Goal: Information Seeking & Learning: Check status

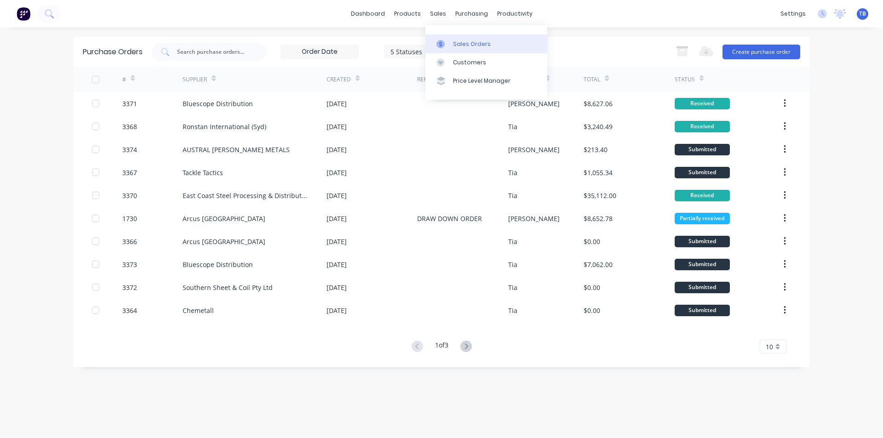
click at [448, 42] on div at bounding box center [444, 44] width 14 height 8
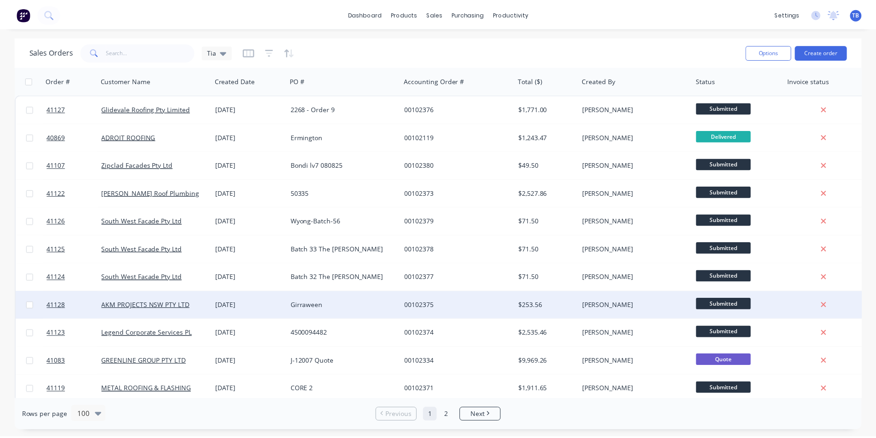
scroll to position [46, 0]
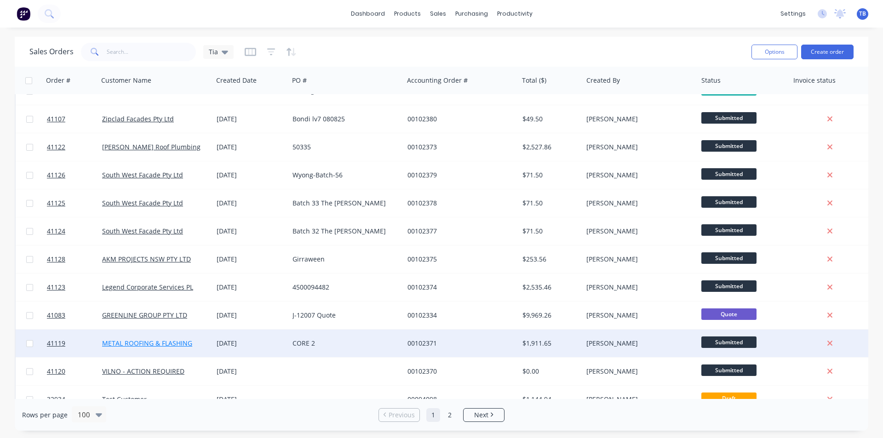
click at [190, 345] on link "METAL ROOFING & FLASHING" at bounding box center [147, 343] width 90 height 9
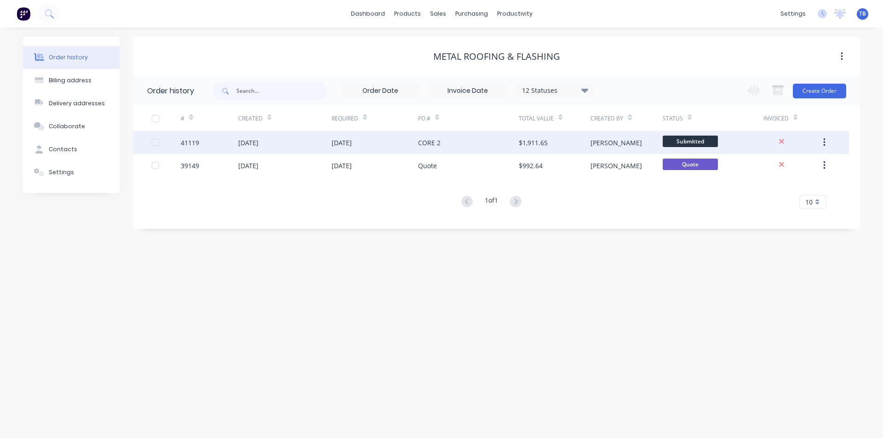
click at [391, 144] on div "[DATE]" at bounding box center [375, 142] width 86 height 23
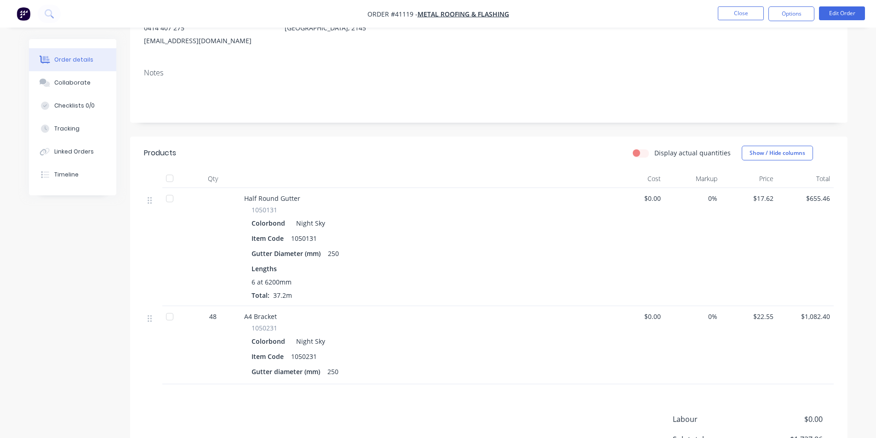
scroll to position [184, 0]
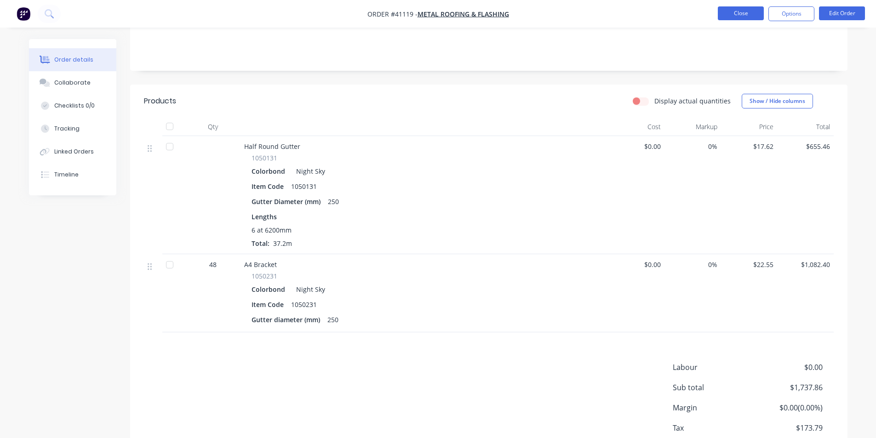
click at [728, 10] on button "Close" at bounding box center [741, 13] width 46 height 14
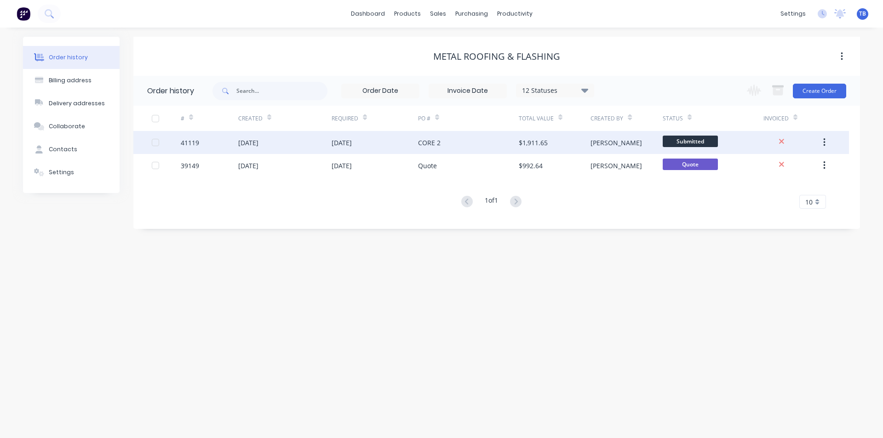
click at [391, 146] on div "[DATE]" at bounding box center [375, 142] width 86 height 23
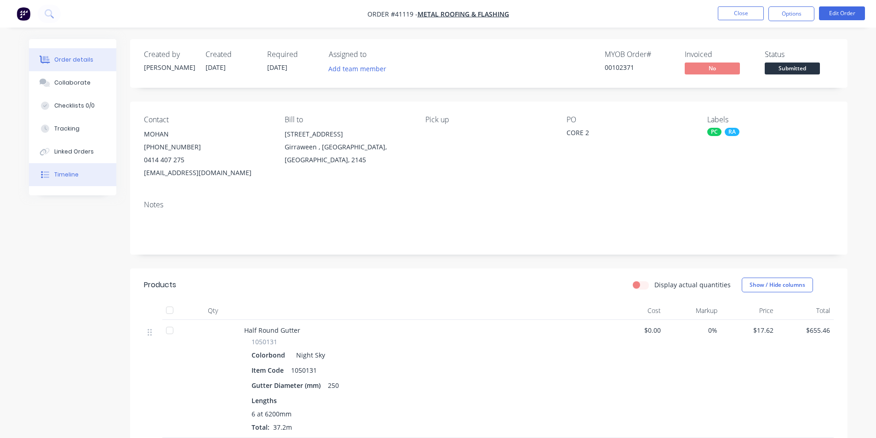
click at [67, 177] on div "Timeline" at bounding box center [66, 175] width 24 height 8
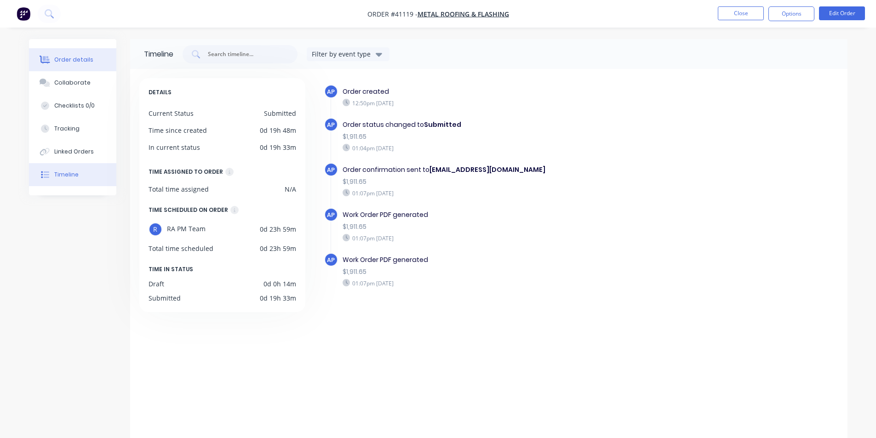
click at [91, 59] on button "Order details" at bounding box center [72, 59] width 87 height 23
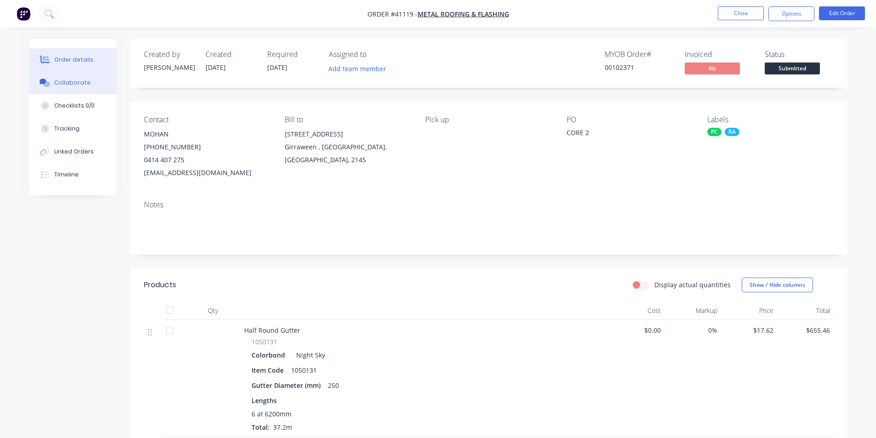
click at [78, 76] on button "Collaborate" at bounding box center [72, 82] width 87 height 23
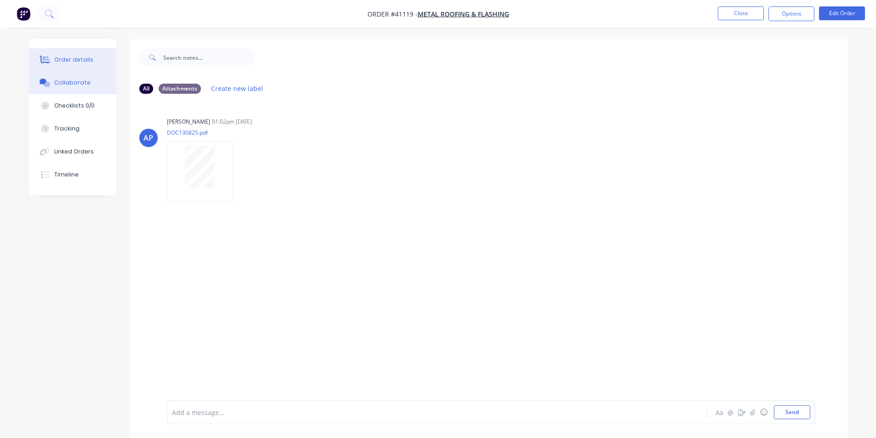
click at [63, 57] on div "Order details" at bounding box center [73, 60] width 39 height 8
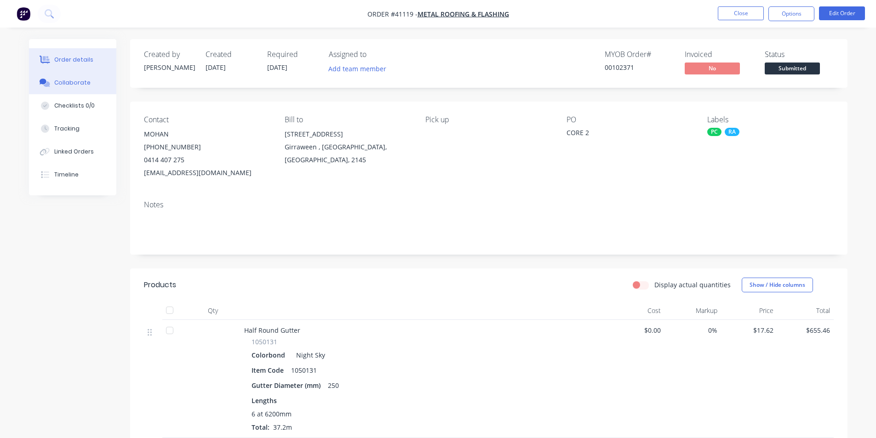
click at [81, 83] on div "Collaborate" at bounding box center [72, 83] width 36 height 8
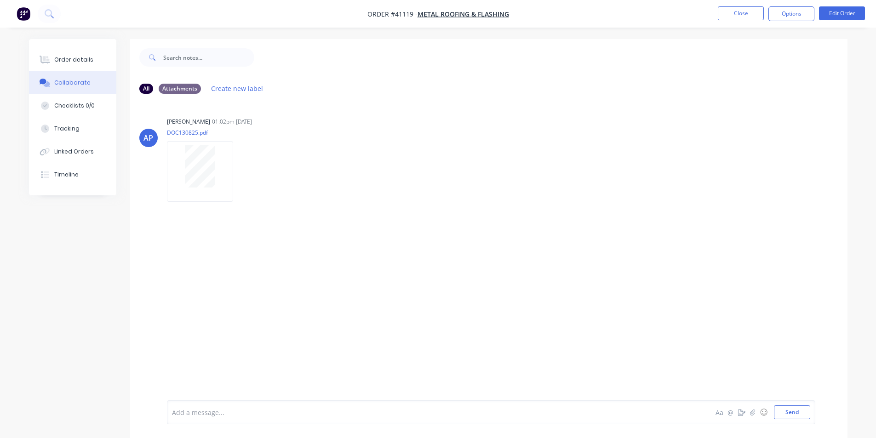
click at [230, 418] on div "Add a message..." at bounding box center [411, 413] width 479 height 14
click at [754, 15] on button "Close" at bounding box center [741, 13] width 46 height 14
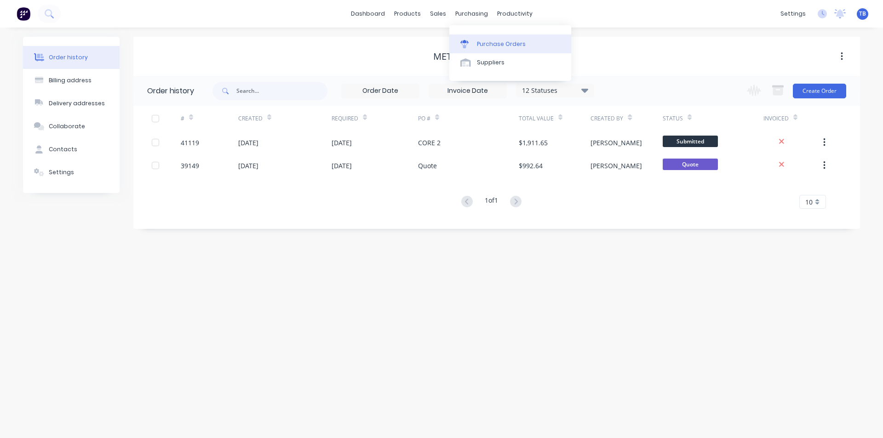
click at [474, 43] on link "Purchase Orders" at bounding box center [510, 43] width 122 height 18
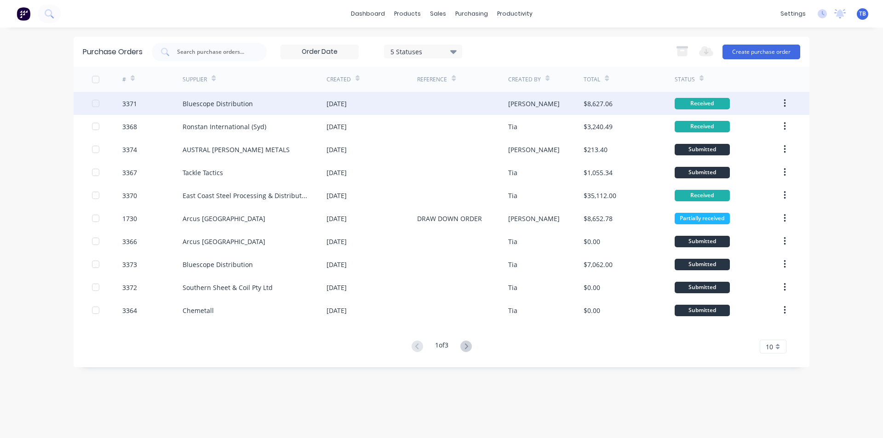
click at [790, 103] on button "button" at bounding box center [785, 103] width 22 height 17
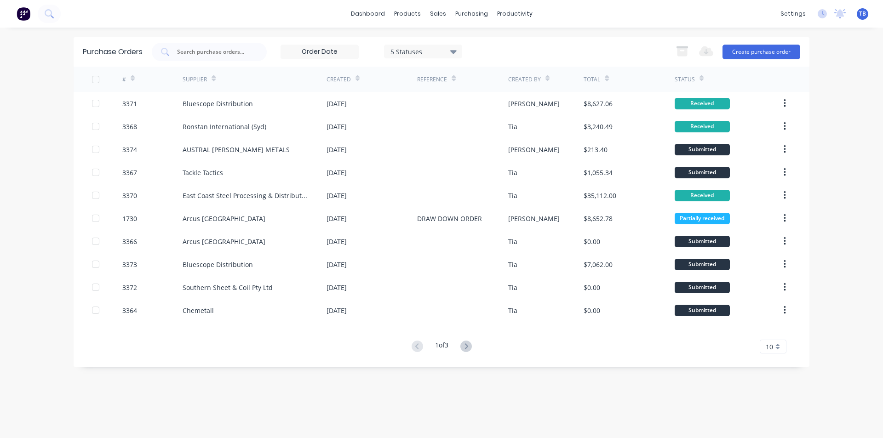
click at [778, 346] on div "10" at bounding box center [773, 347] width 27 height 14
click at [810, 324] on div "dashboard products sales purchasing productivity dashboard products Product Cat…" at bounding box center [441, 219] width 883 height 438
click at [779, 354] on div "Purchase Orders 5 Statuses 5 Statuses Export to Excel (XLSX) Create purchase or…" at bounding box center [442, 202] width 736 height 331
click at [781, 347] on div "10" at bounding box center [773, 347] width 27 height 14
click at [784, 330] on div "35" at bounding box center [773, 331] width 26 height 16
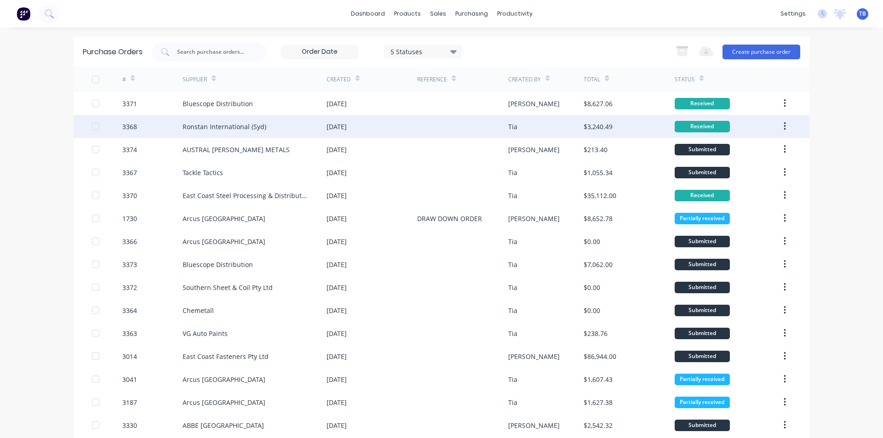
click at [309, 125] on div "Ronstan International (Syd)" at bounding box center [255, 126] width 144 height 23
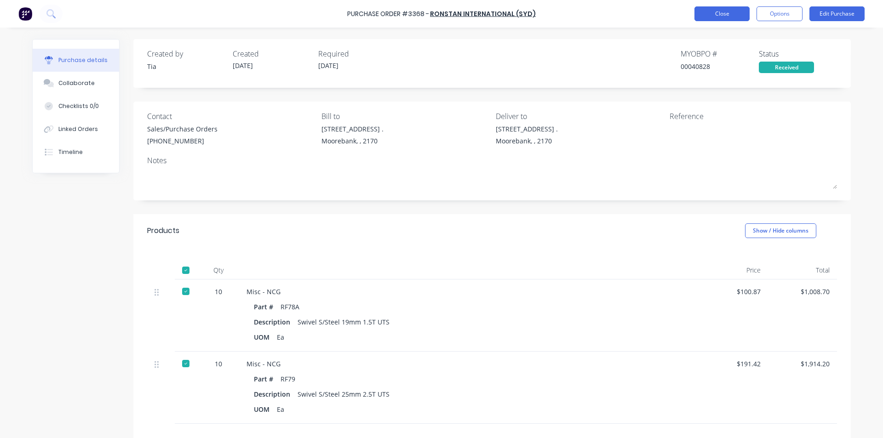
click at [730, 12] on button "Close" at bounding box center [722, 13] width 55 height 15
